Goal: Manage account settings

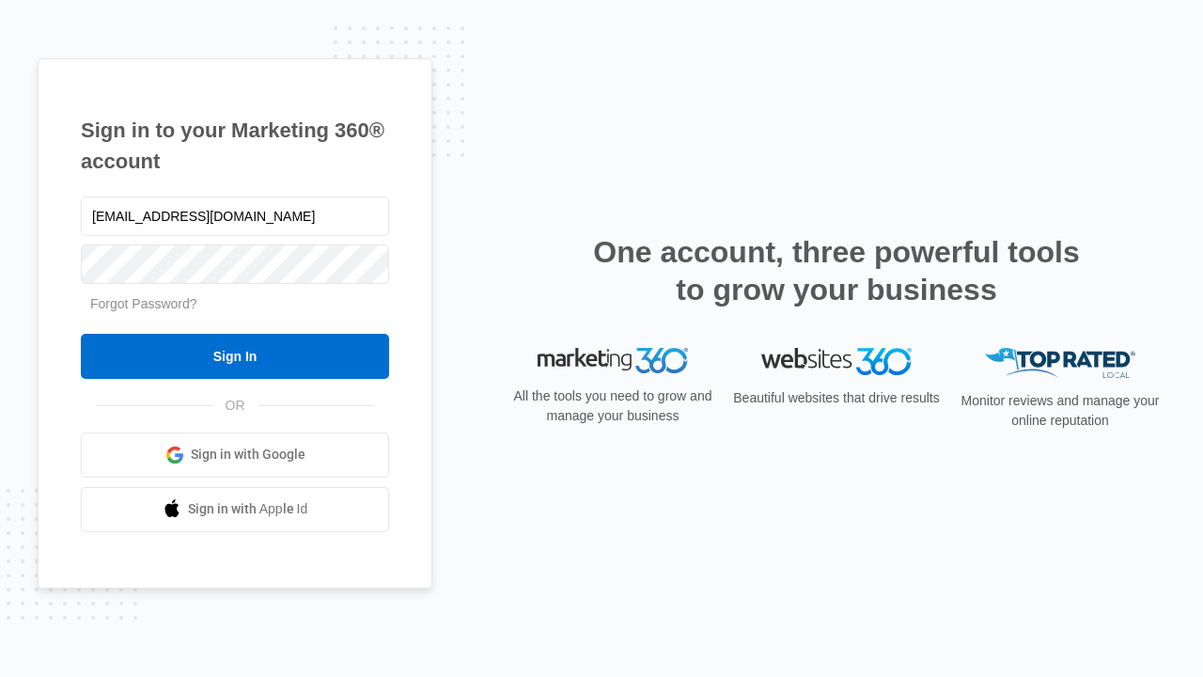
type input "dankie614@gmail.com"
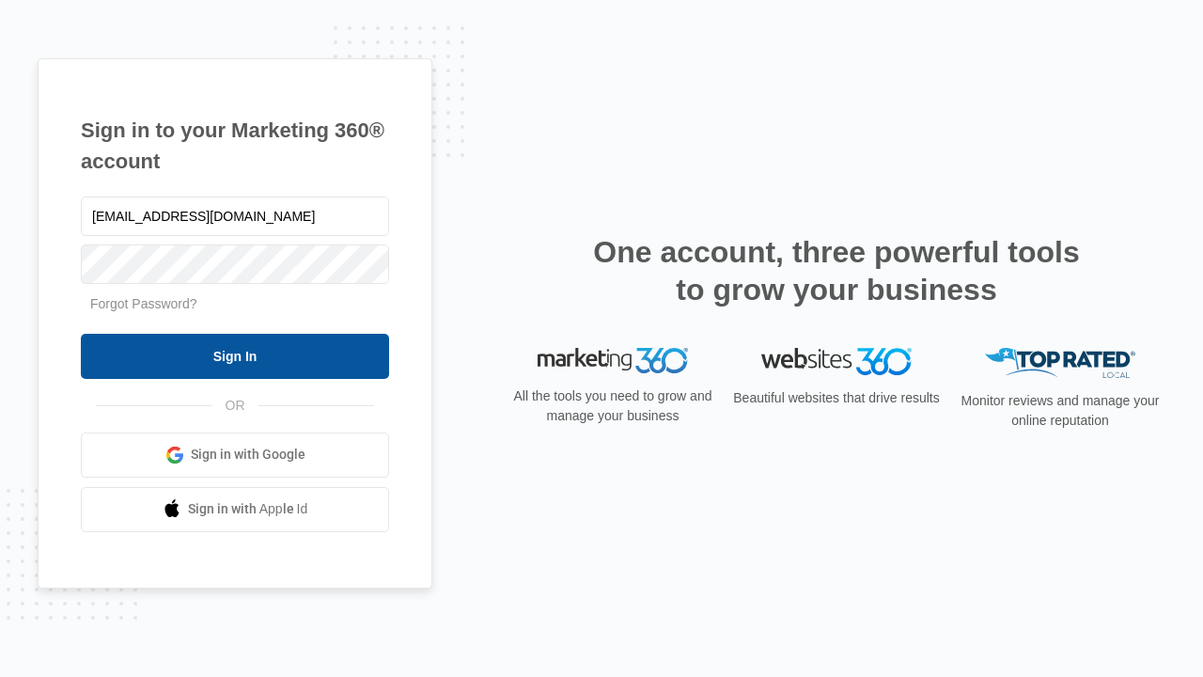
click at [235, 355] on input "Sign In" at bounding box center [235, 356] width 308 height 45
